Goal: Task Accomplishment & Management: Manage account settings

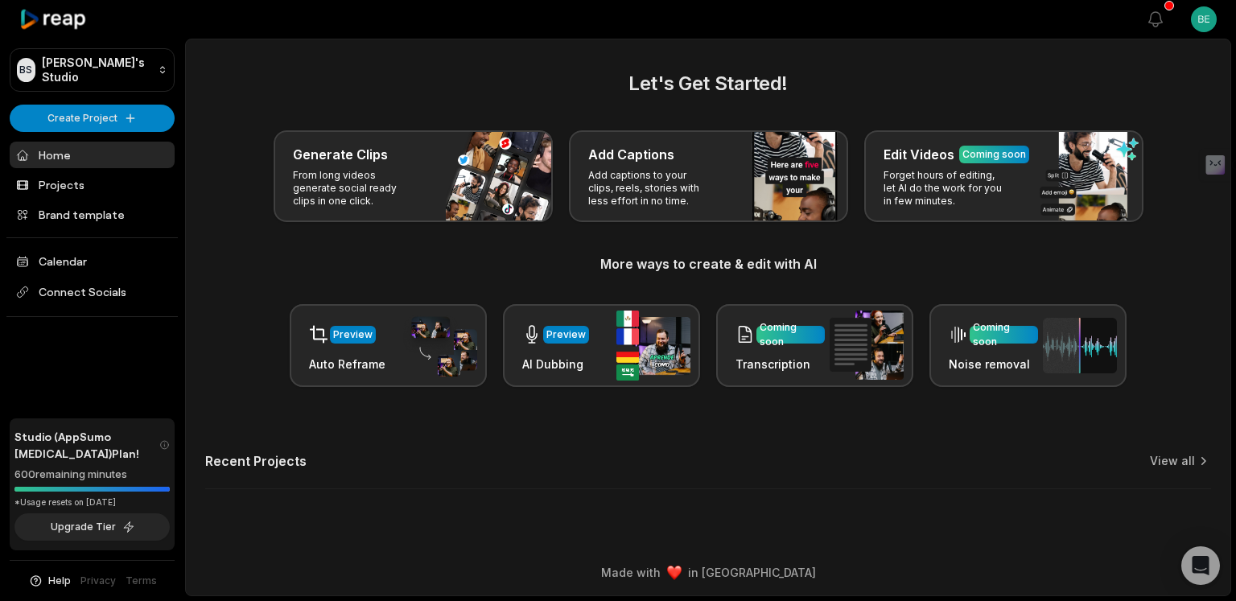
click at [72, 455] on span "Studio (AppSumo [MEDICAL_DATA]) Plan!" at bounding box center [86, 445] width 145 height 34
click at [117, 452] on span "Studio (AppSumo [MEDICAL_DATA]) Plan!" at bounding box center [86, 445] width 145 height 34
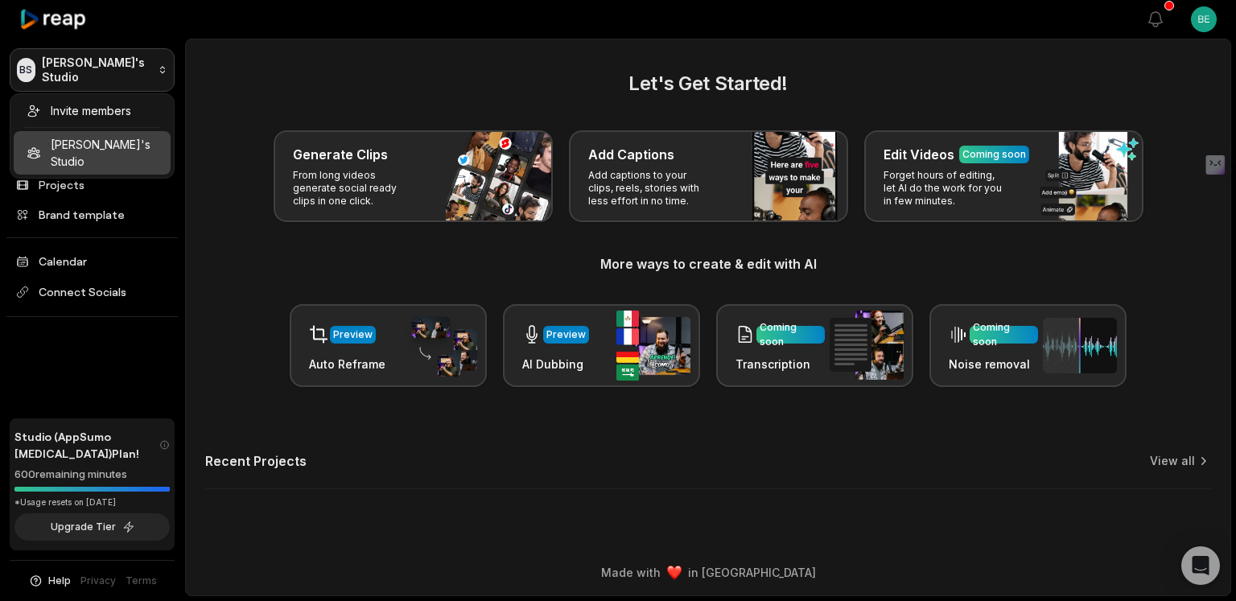
click at [81, 62] on html "[PERSON_NAME] Studio Create Project Home Projects Brand template Calendar Conne…" at bounding box center [618, 300] width 1236 height 601
click at [299, 72] on html "[PERSON_NAME] Studio Create Project Home Projects Brand template Calendar Conne…" at bounding box center [618, 300] width 1236 height 601
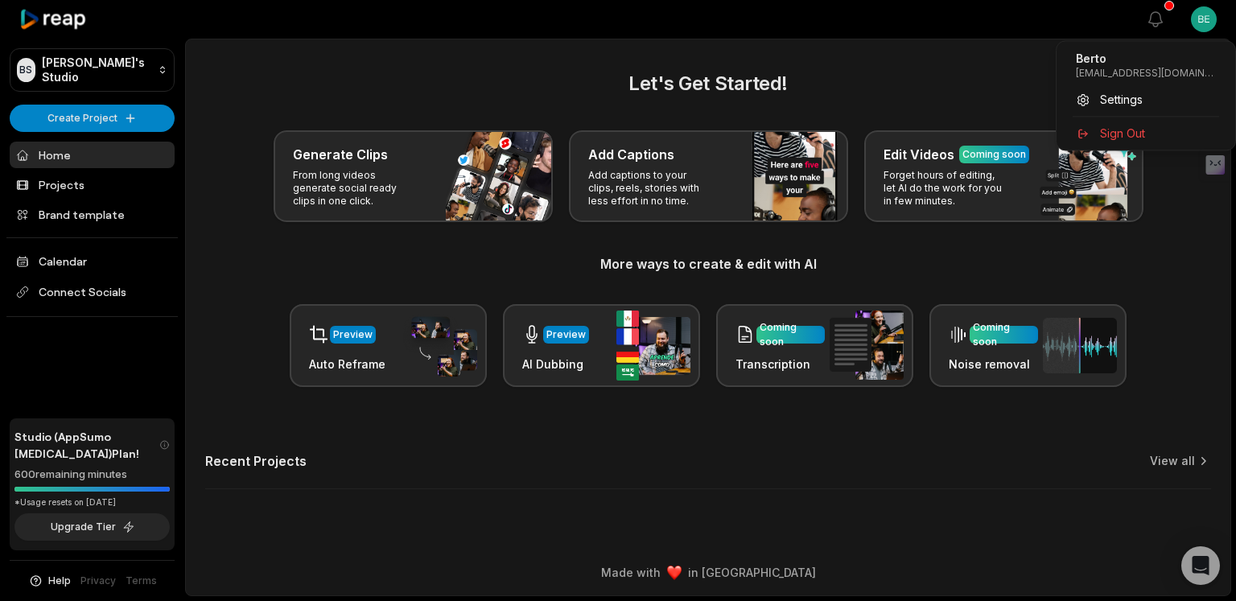
click at [1202, 19] on html "[PERSON_NAME] Studio Create Project Home Projects Brand template Calendar Conne…" at bounding box center [618, 300] width 1236 height 601
click at [1101, 97] on span "Settings" at bounding box center [1121, 99] width 43 height 17
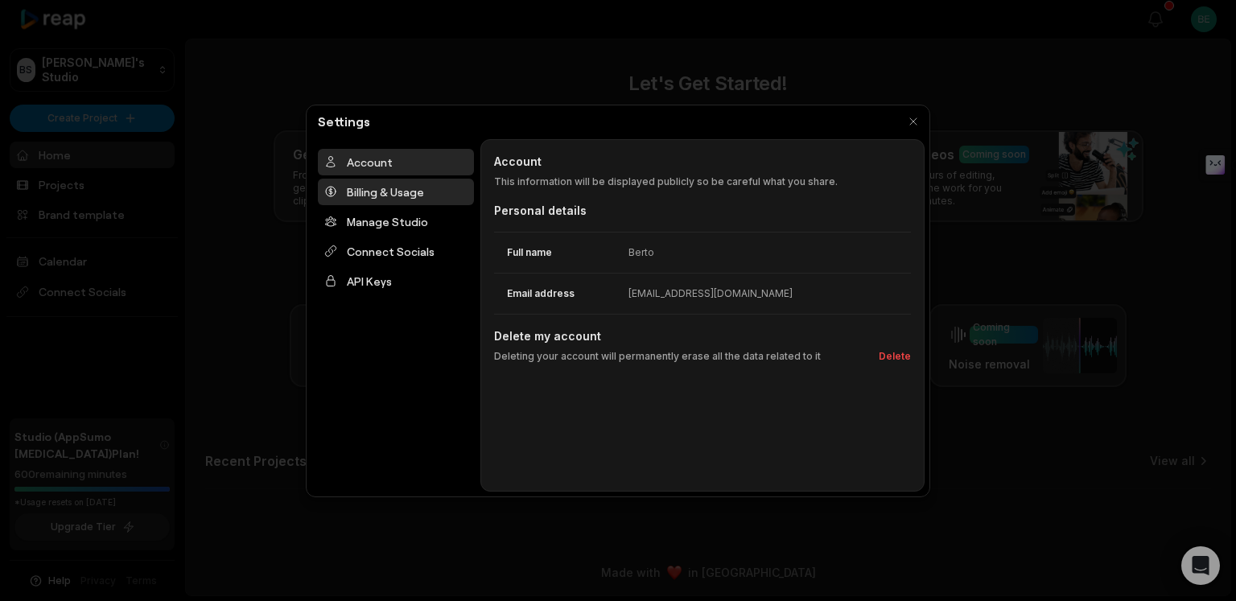
click at [400, 193] on div "Billing & Usage" at bounding box center [396, 192] width 156 height 27
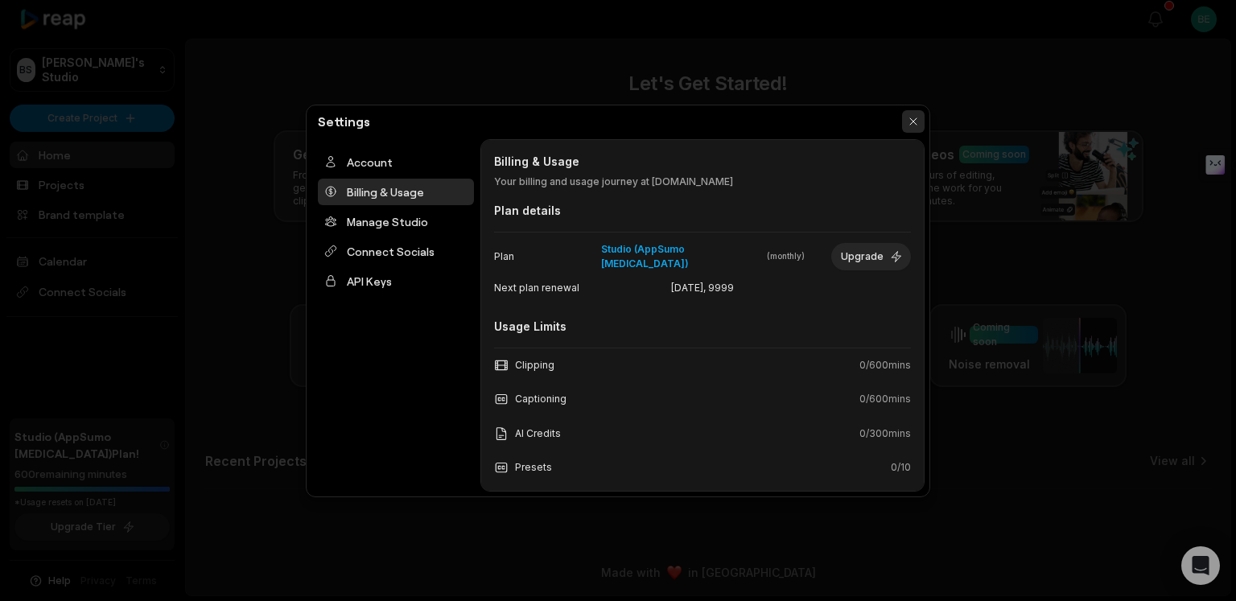
click at [912, 123] on button "button" at bounding box center [913, 121] width 23 height 23
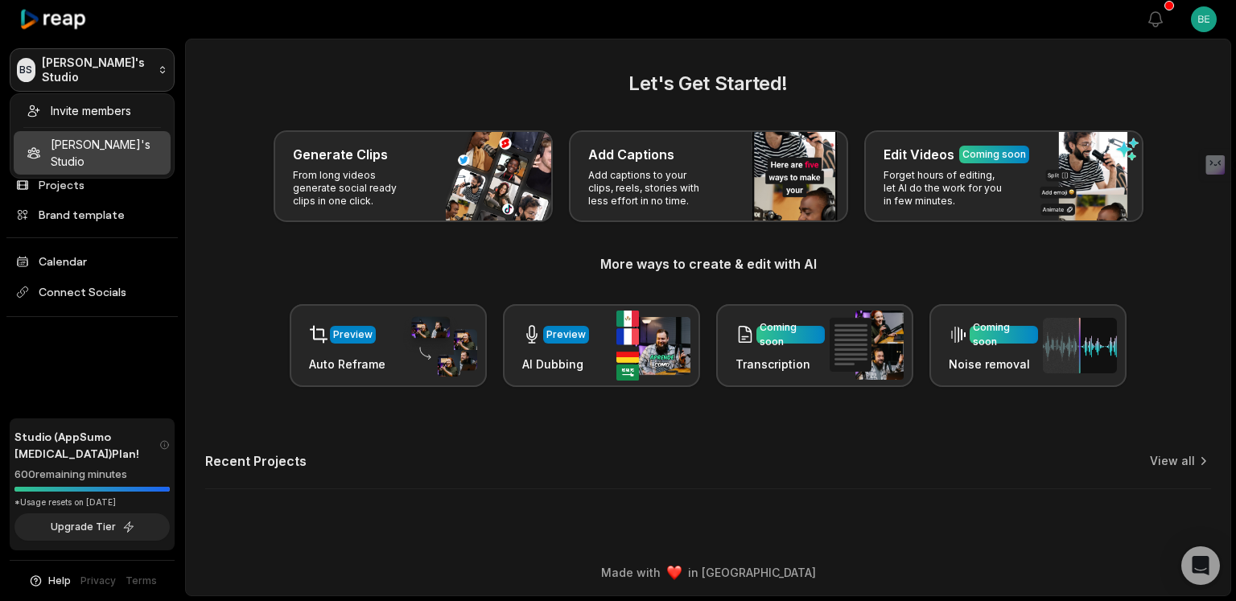
click at [129, 72] on html "[PERSON_NAME] Studio Create Project Home Projects Brand template Calendar Conne…" at bounding box center [618, 300] width 1236 height 601
click at [196, 240] on html "[PERSON_NAME] Studio Create Project Home Projects Brand template Calendar Conne…" at bounding box center [618, 300] width 1236 height 601
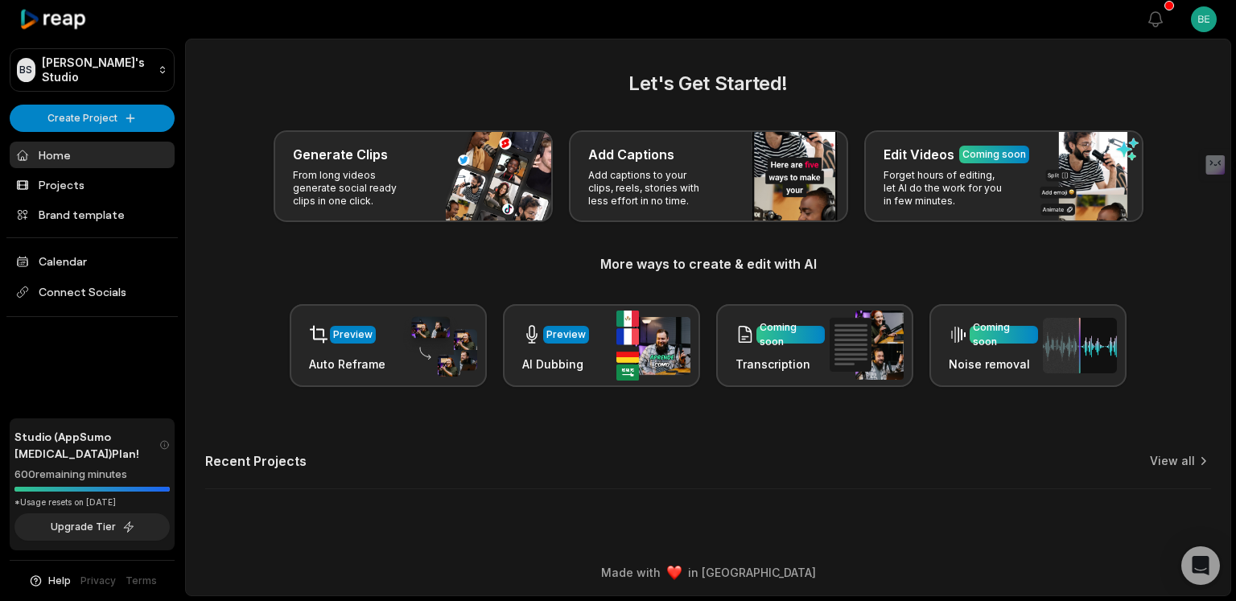
click at [1215, 22] on html "[PERSON_NAME] Studio Create Project Home Projects Brand template Calendar Conne…" at bounding box center [618, 300] width 1236 height 601
click at [1134, 73] on p "[EMAIL_ADDRESS][DOMAIN_NAME]" at bounding box center [1146, 73] width 140 height 13
copy div "[EMAIL_ADDRESS][DOMAIN_NAME] Settings"
